Goal: Transaction & Acquisition: Purchase product/service

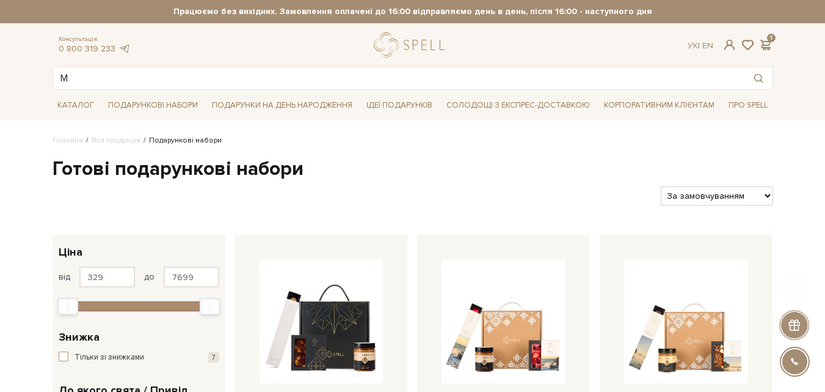
scroll to position [72, 0]
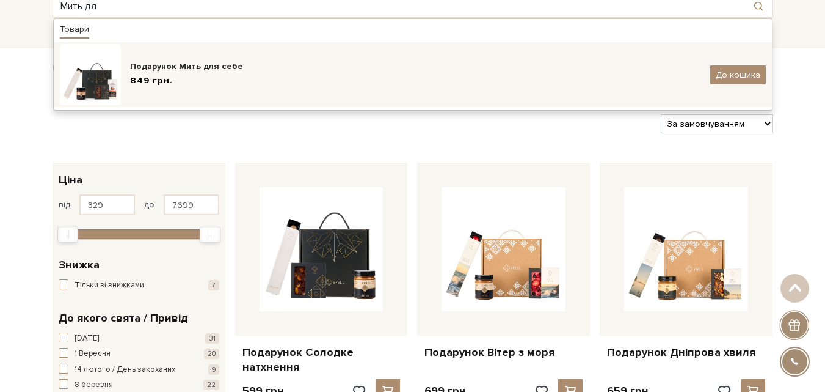
type input "Мить дл"
click at [108, 81] on img at bounding box center [90, 74] width 61 height 61
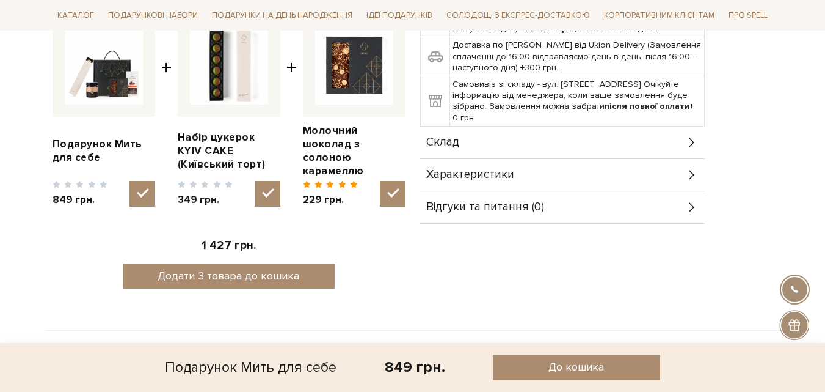
scroll to position [489, 0]
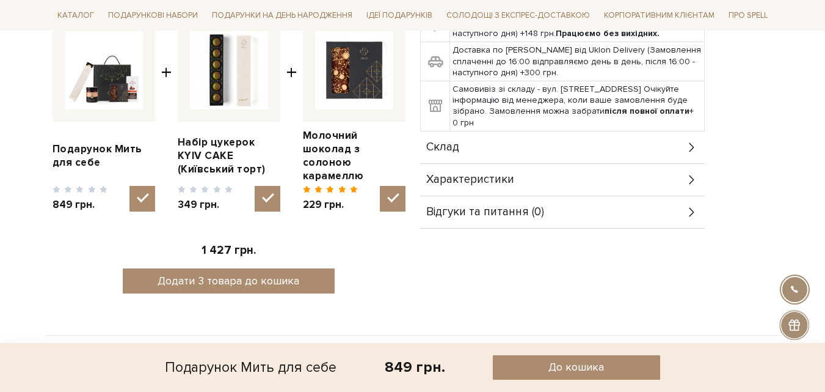
click at [454, 142] on span "Склад" at bounding box center [442, 147] width 33 height 11
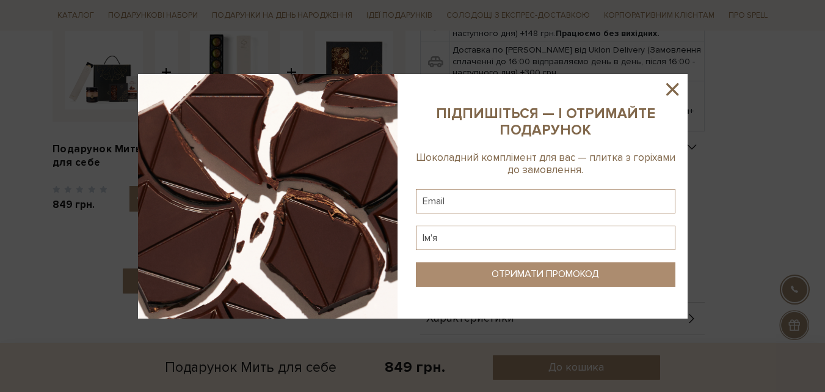
click at [674, 90] on icon at bounding box center [672, 89] width 12 height 12
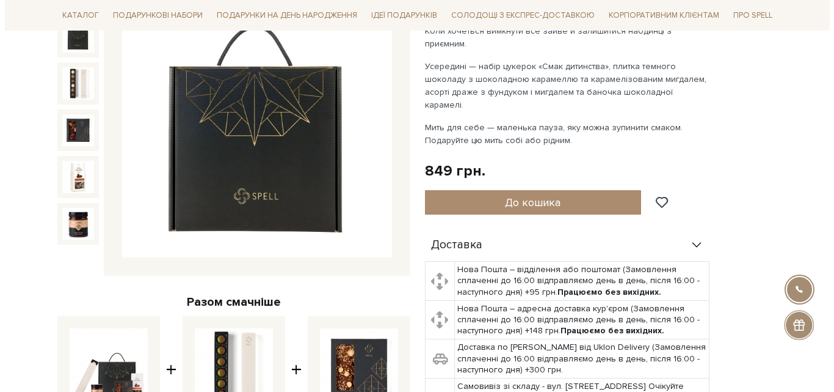
scroll to position [122, 0]
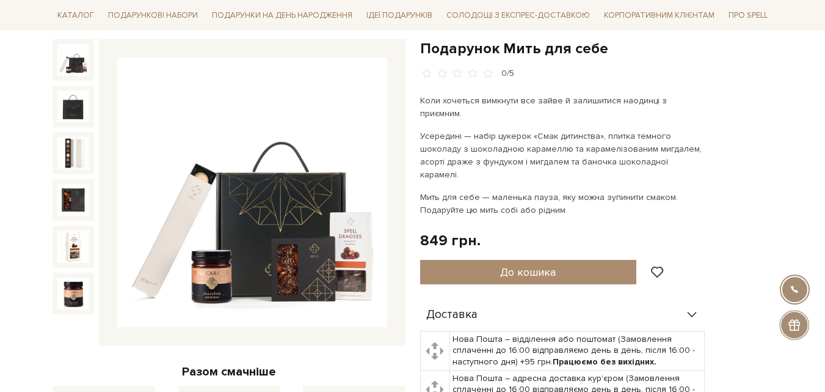
click at [73, 57] on img at bounding box center [73, 60] width 32 height 32
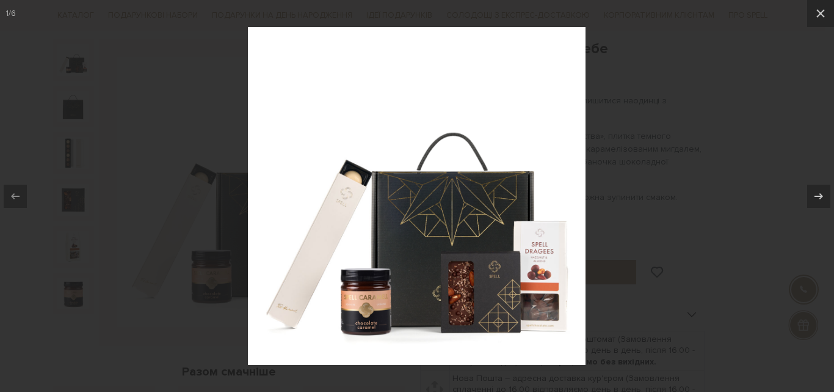
click at [643, 199] on div at bounding box center [417, 196] width 834 height 392
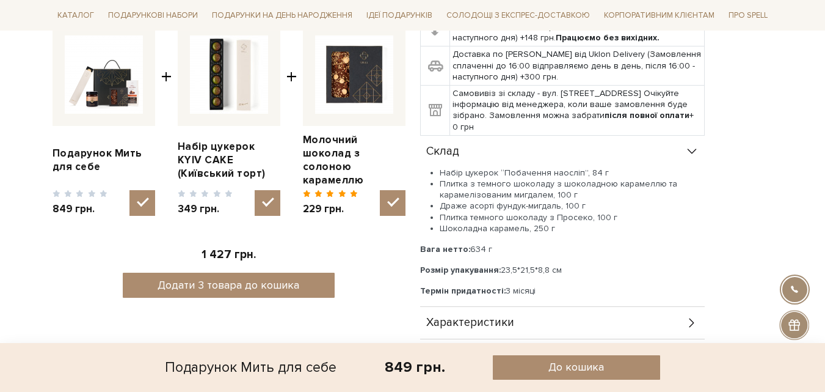
scroll to position [489, 0]
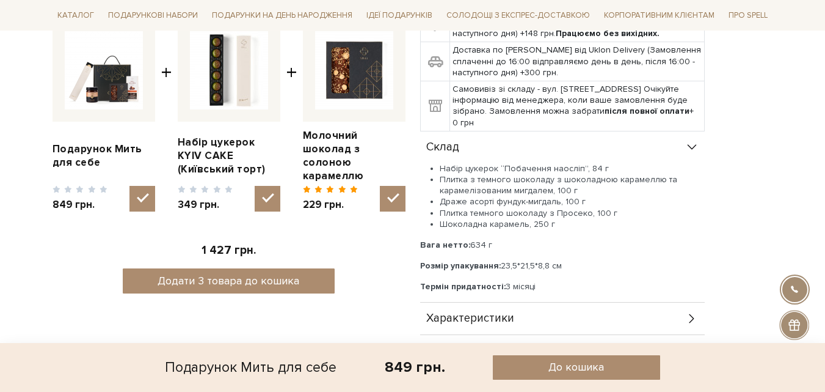
click at [418, 224] on div "Подарунок Мить для себе 0/5 Коли хочеться вимкнути все зайве й залишитися наоди…" at bounding box center [597, 20] width 368 height 694
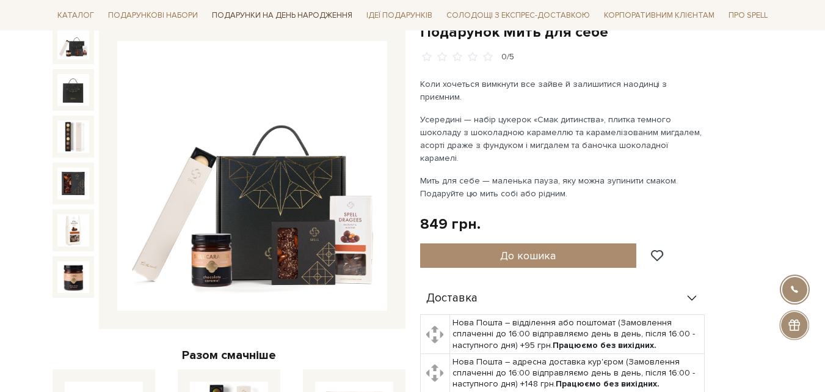
scroll to position [61, 0]
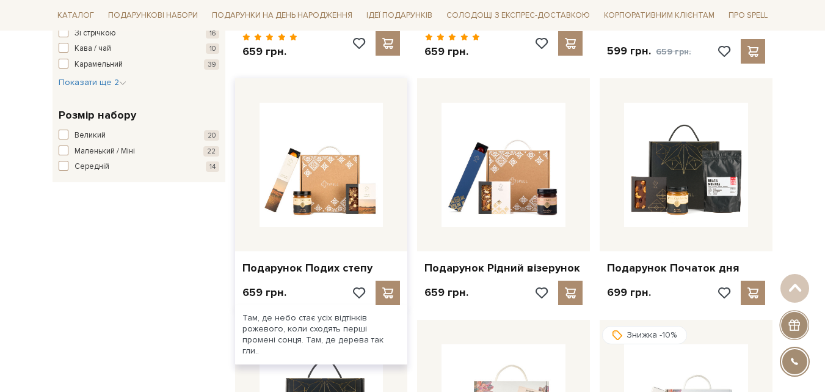
scroll to position [683, 0]
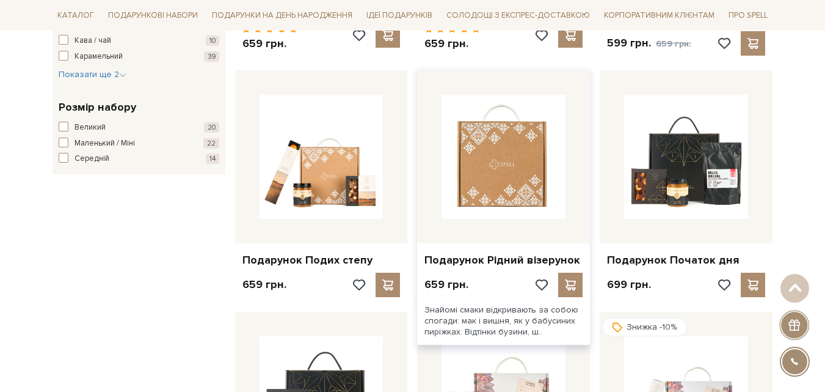
click at [503, 168] on img at bounding box center [504, 157] width 124 height 124
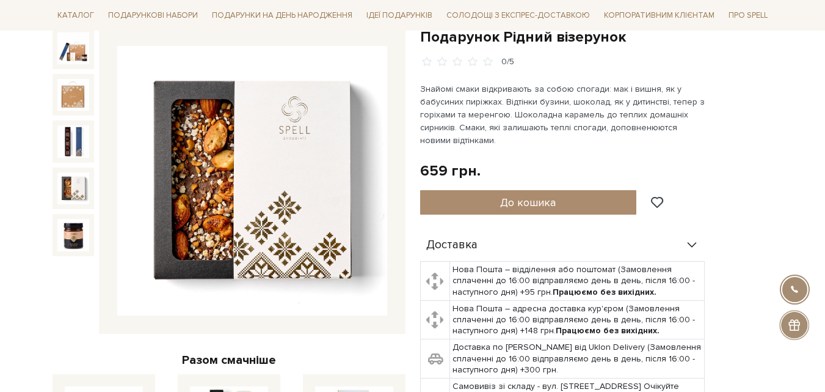
scroll to position [61, 0]
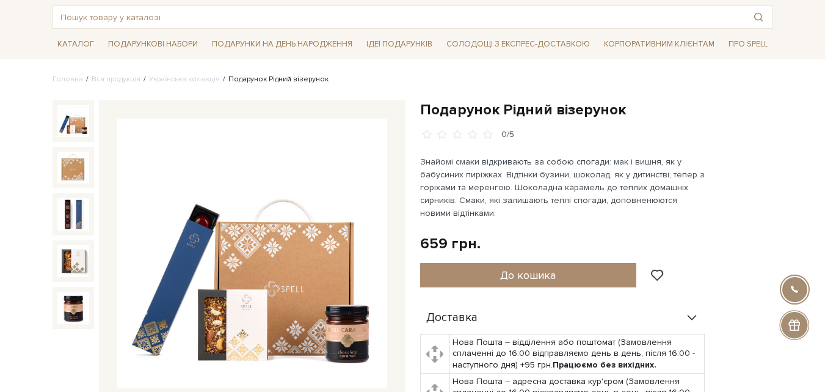
click at [77, 129] on img at bounding box center [73, 121] width 32 height 32
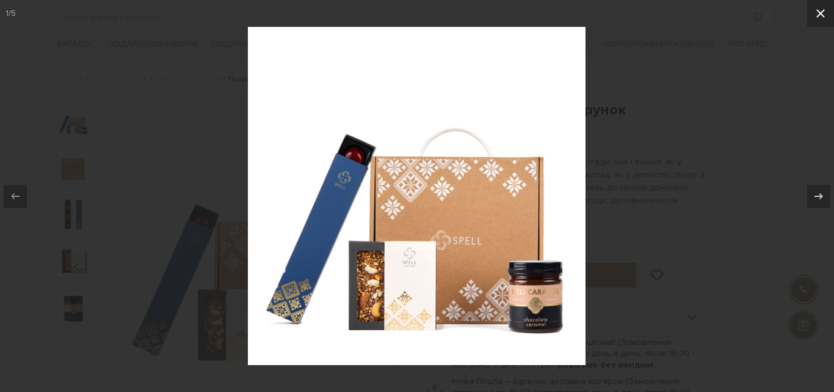
click at [822, 16] on icon at bounding box center [821, 13] width 15 height 15
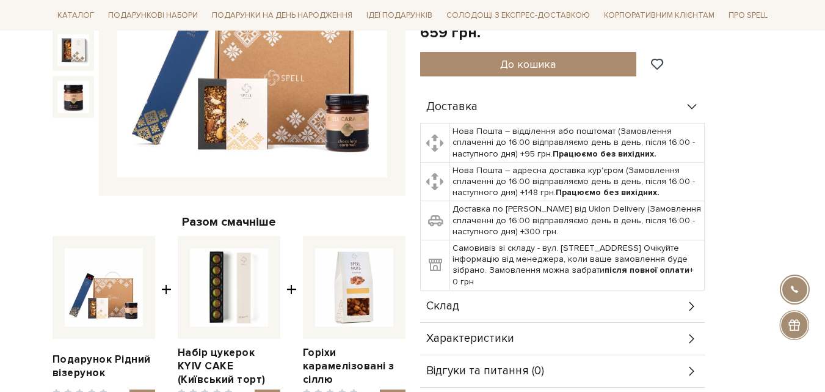
scroll to position [244, 0]
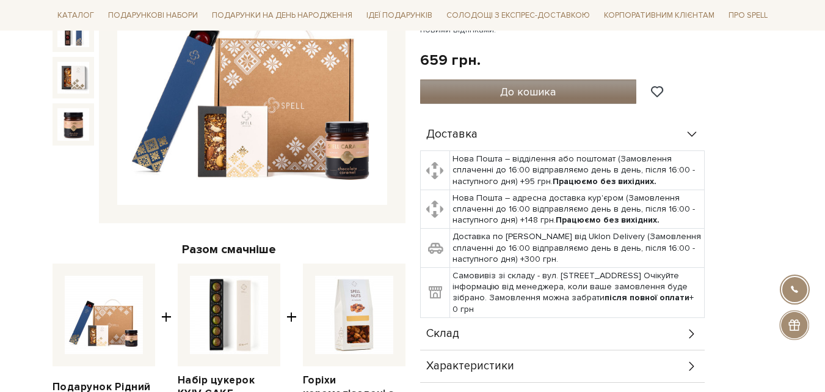
click at [534, 97] on span "До кошика" at bounding box center [528, 91] width 56 height 13
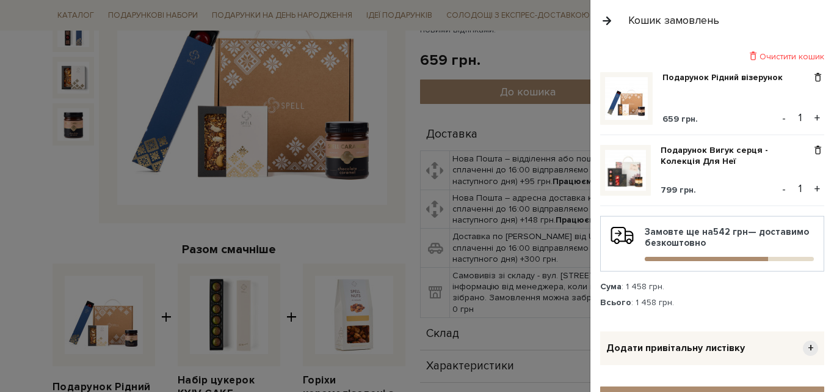
click at [610, 18] on button "button" at bounding box center [606, 20] width 13 height 21
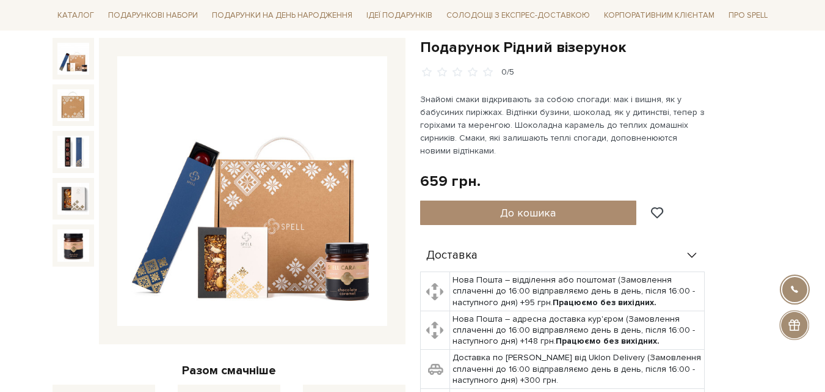
scroll to position [122, 0]
